Goal: Information Seeking & Learning: Learn about a topic

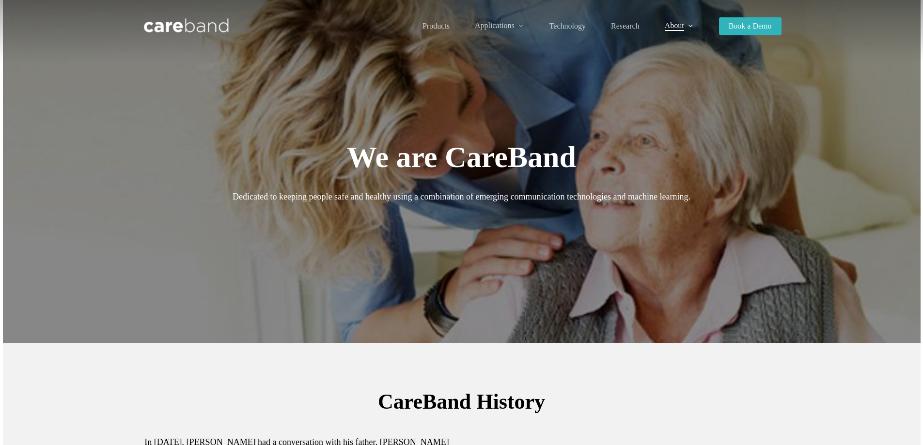
drag, startPoint x: 103, startPoint y: 326, endPoint x: 91, endPoint y: 117, distance: 208.7
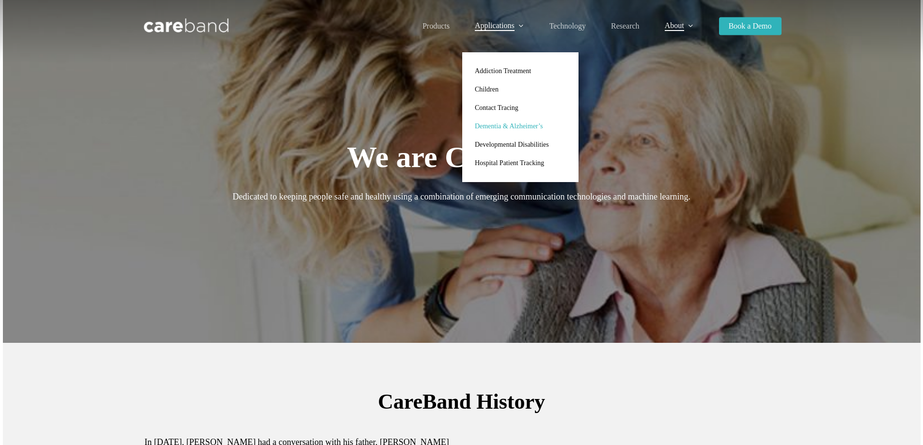
click at [506, 129] on span "Dementia & Alzheimer’s" at bounding box center [509, 126] width 68 height 7
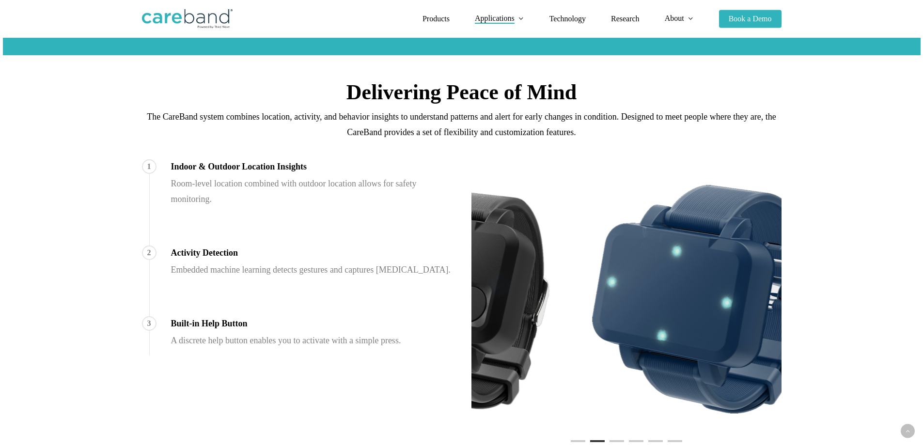
scroll to position [436, 0]
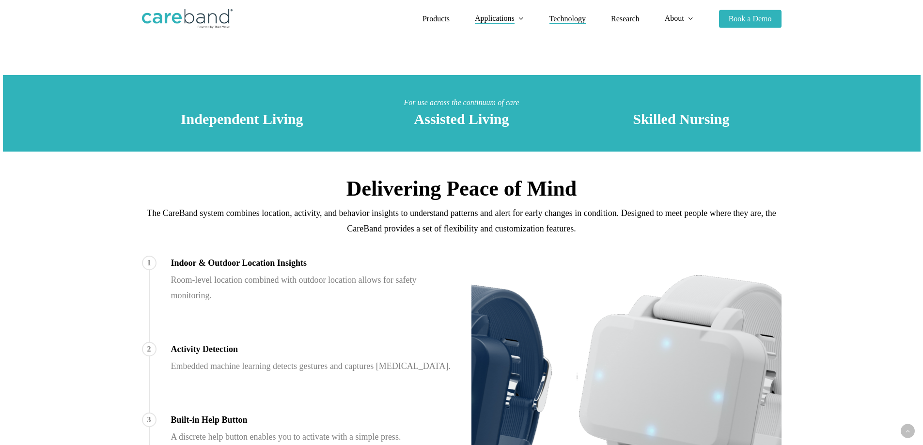
click at [563, 18] on span "Technology" at bounding box center [568, 19] width 36 height 8
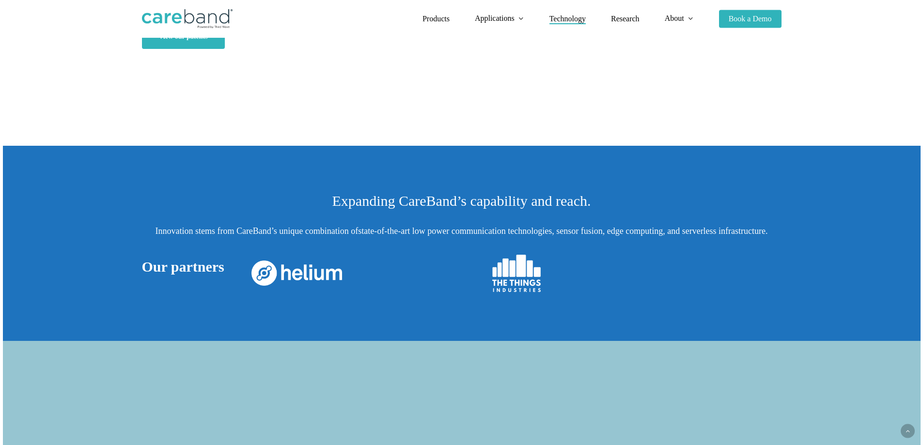
scroll to position [97, 0]
